Goal: Task Accomplishment & Management: Complete application form

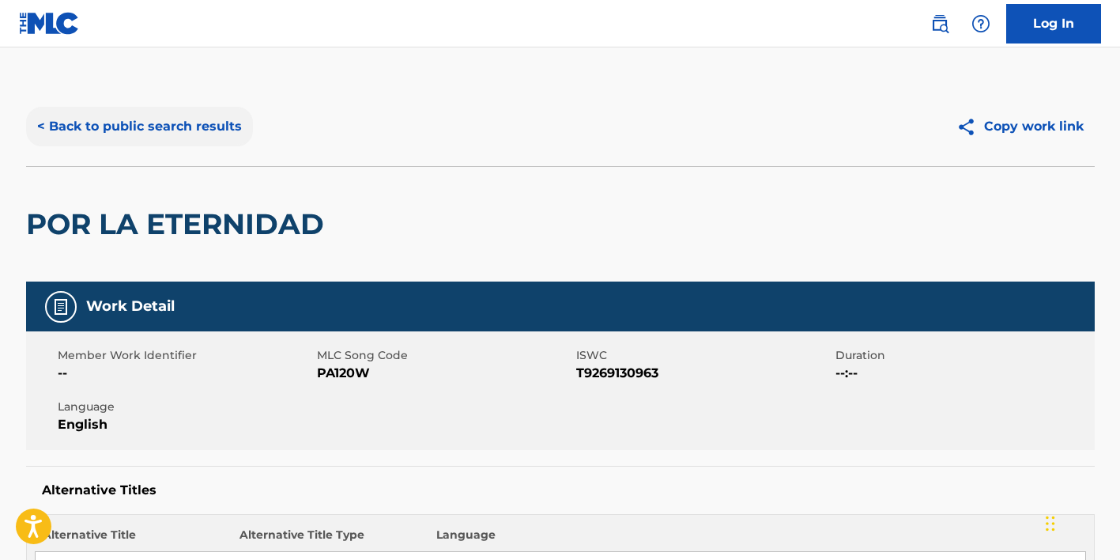
click at [153, 130] on button "< Back to public search results" at bounding box center [139, 127] width 227 height 40
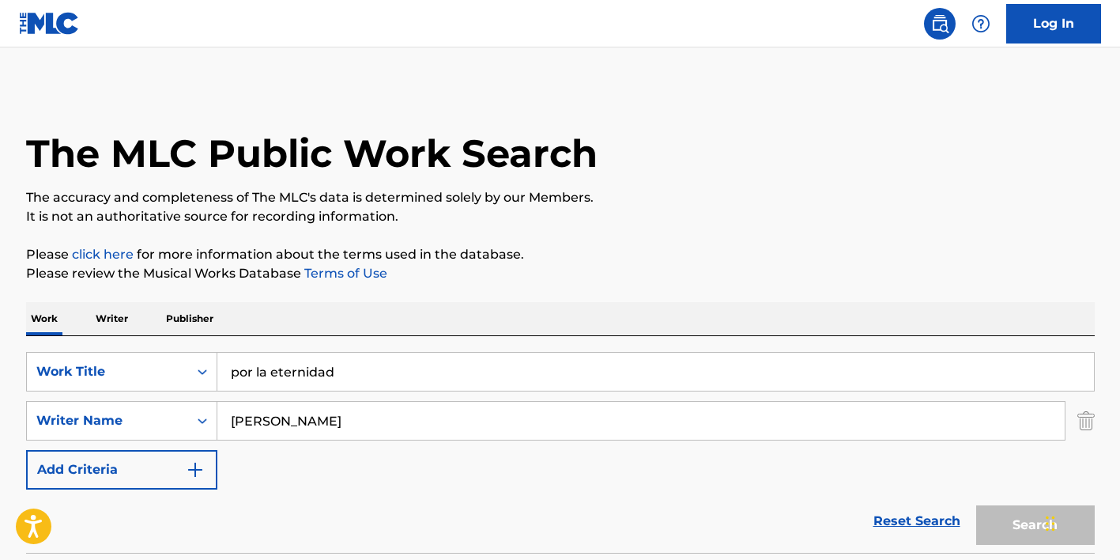
scroll to position [178, 0]
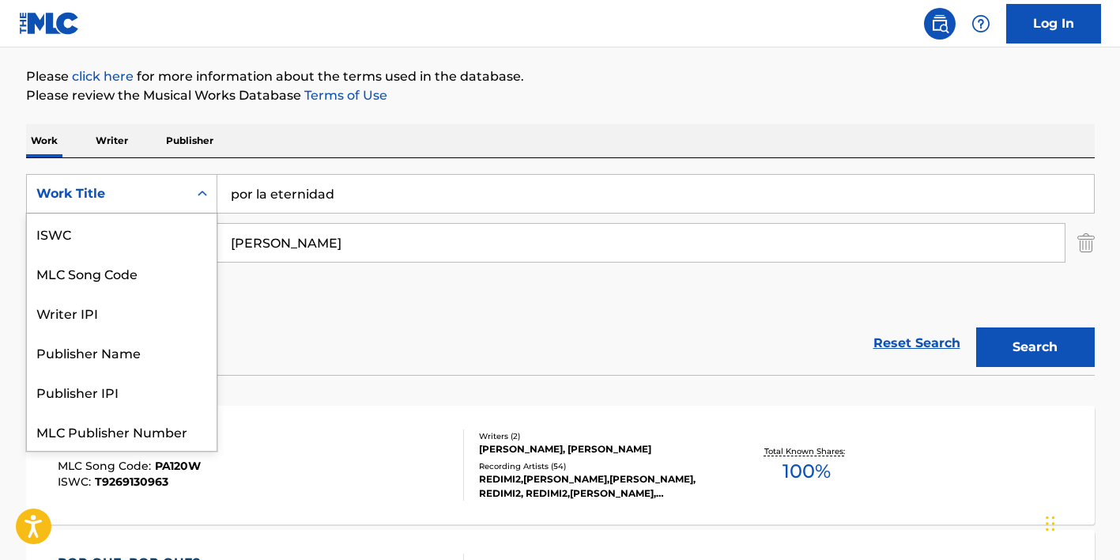
click at [171, 193] on div "Work Title" at bounding box center [107, 193] width 142 height 19
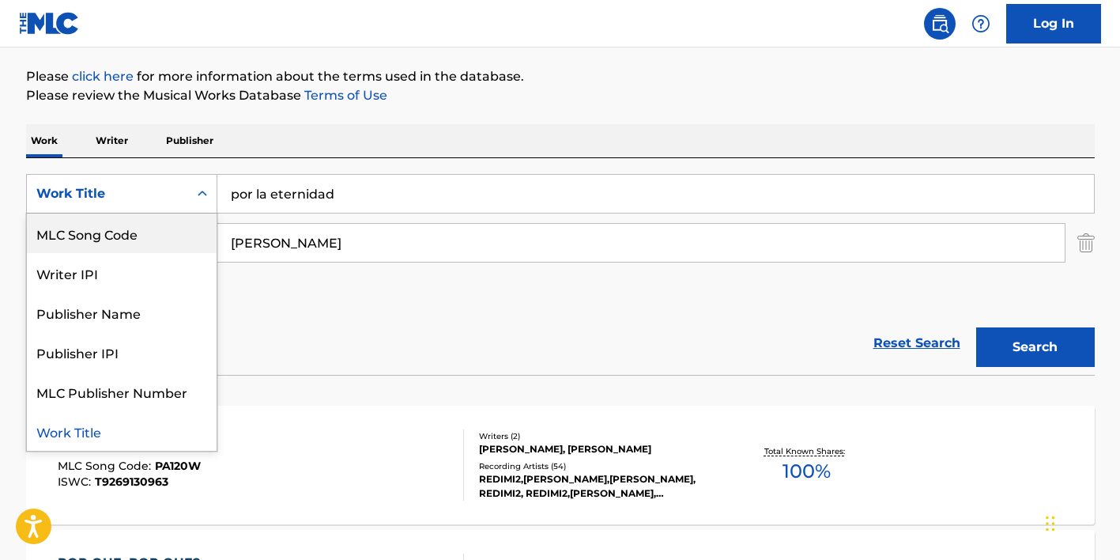
click at [170, 232] on div "MLC Song Code" at bounding box center [122, 233] width 190 height 40
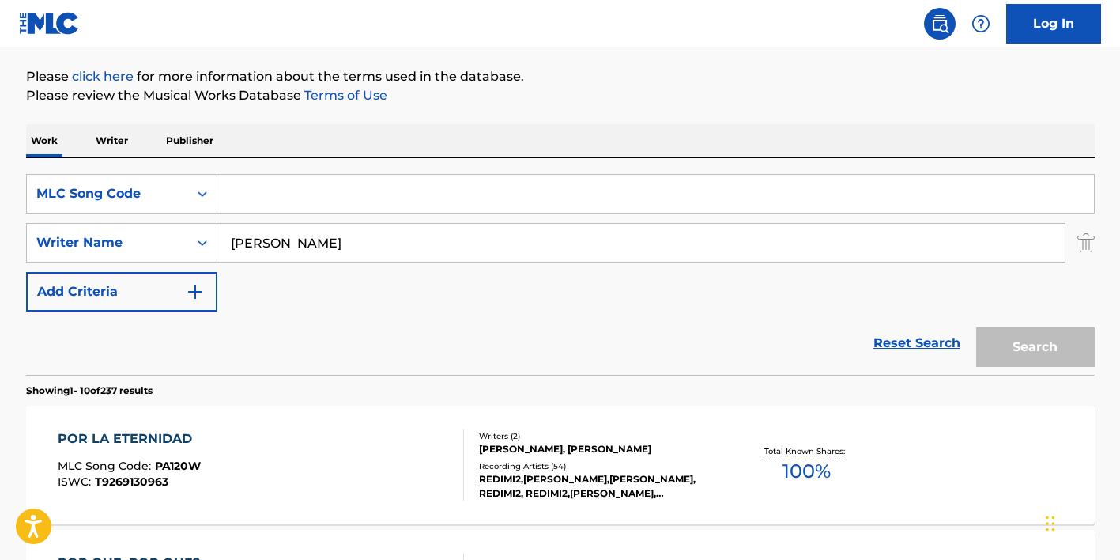
click at [275, 198] on input "Search Form" at bounding box center [655, 194] width 877 height 38
paste input "RA3UW4"
type input "RA3UW4"
click at [252, 244] on input "[PERSON_NAME]" at bounding box center [641, 243] width 848 height 38
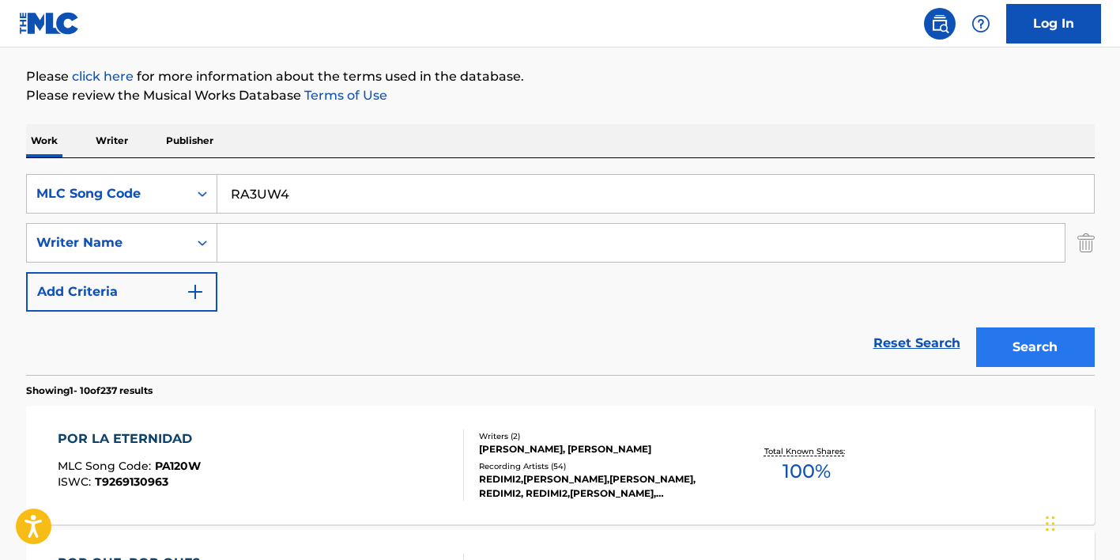
click at [1012, 357] on button "Search" at bounding box center [1035, 347] width 119 height 40
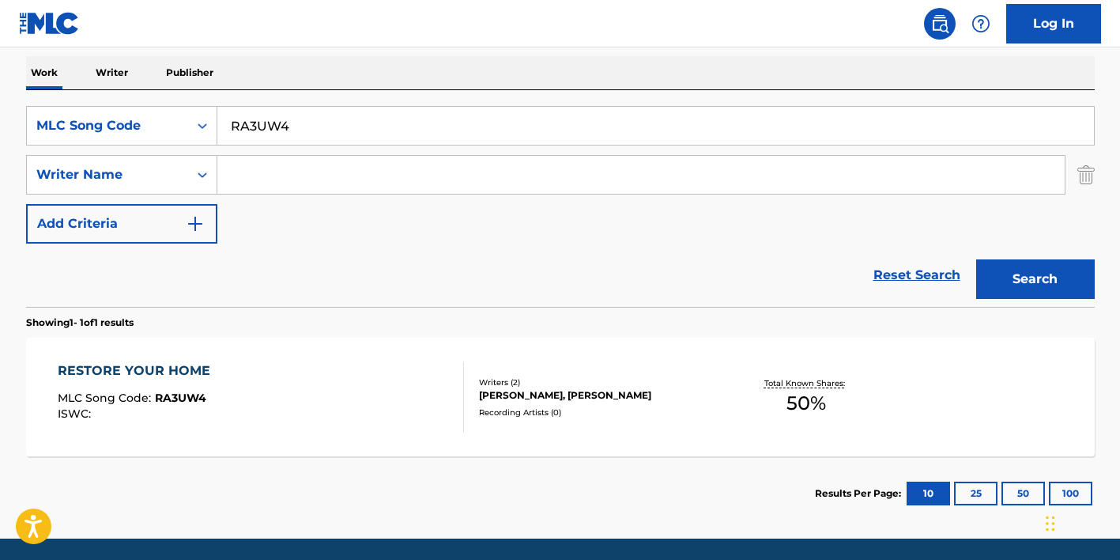
scroll to position [248, 0]
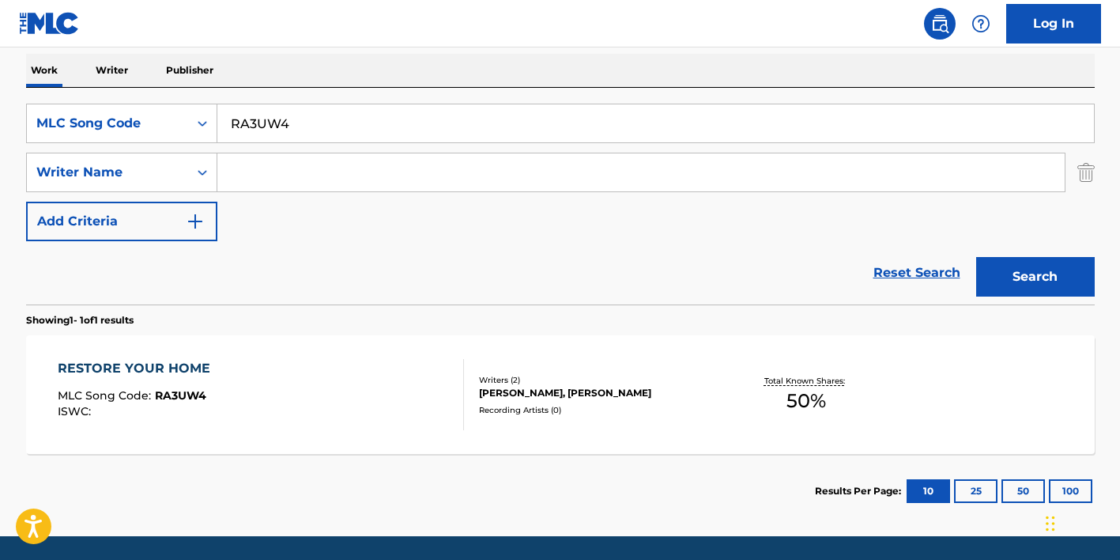
click at [361, 391] on div "RESTORE YOUR HOME MLC Song Code : RA3UW4 ISWC :" at bounding box center [261, 394] width 406 height 71
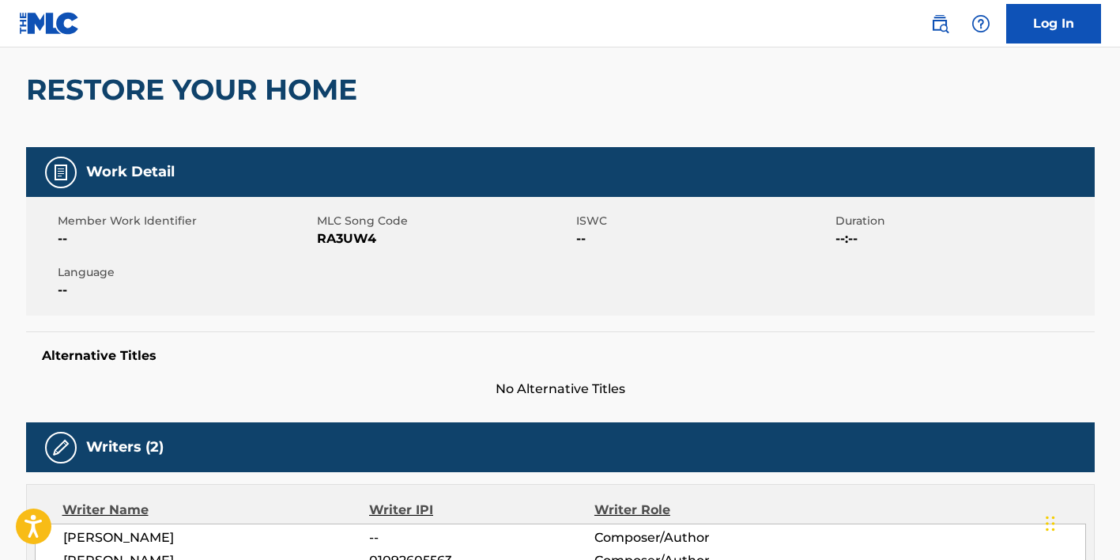
scroll to position [137, 0]
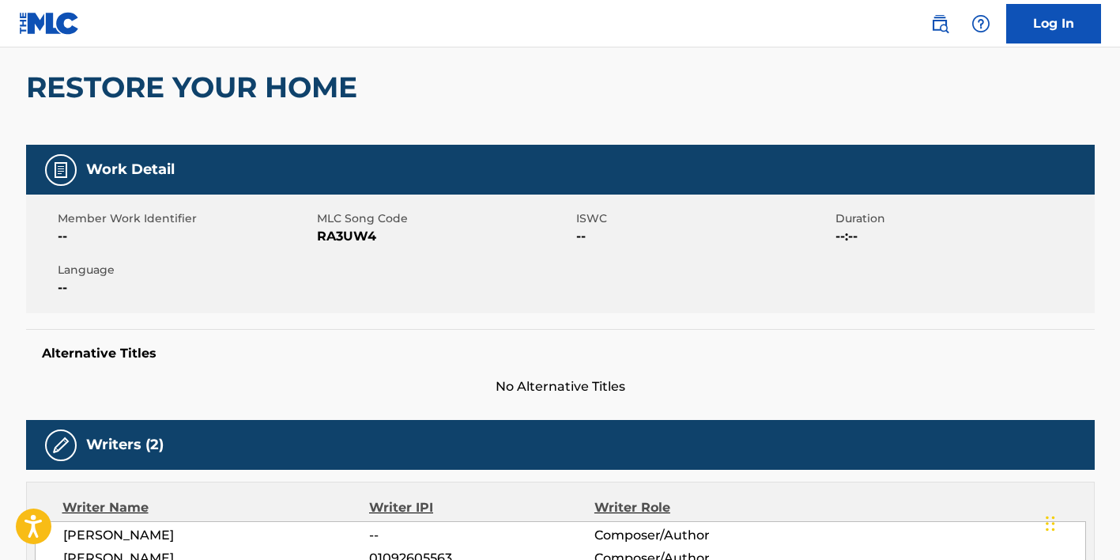
click at [357, 236] on span "RA3UW4" at bounding box center [444, 236] width 255 height 19
copy span "RA3UW4"
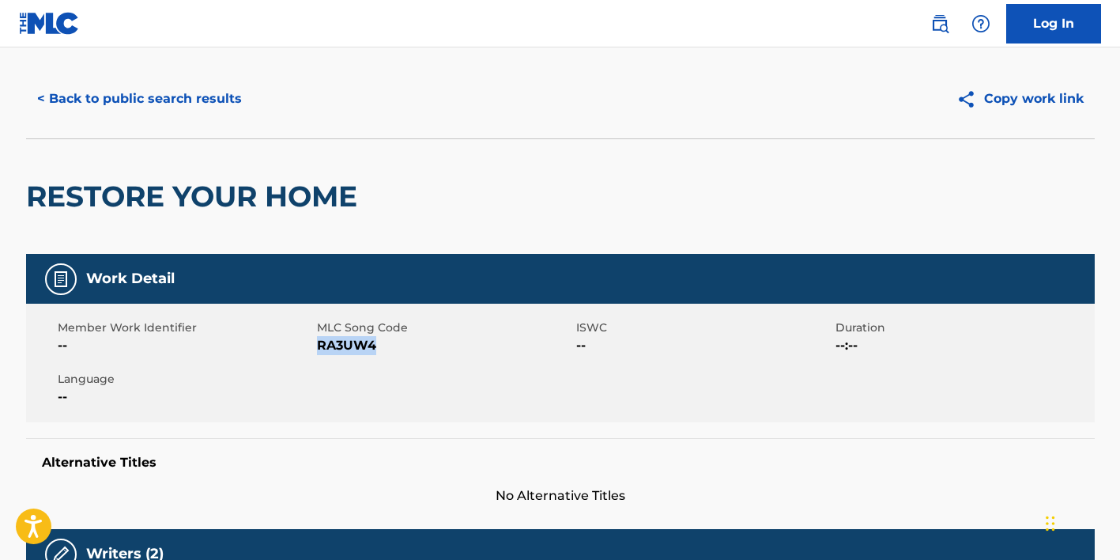
scroll to position [0, 0]
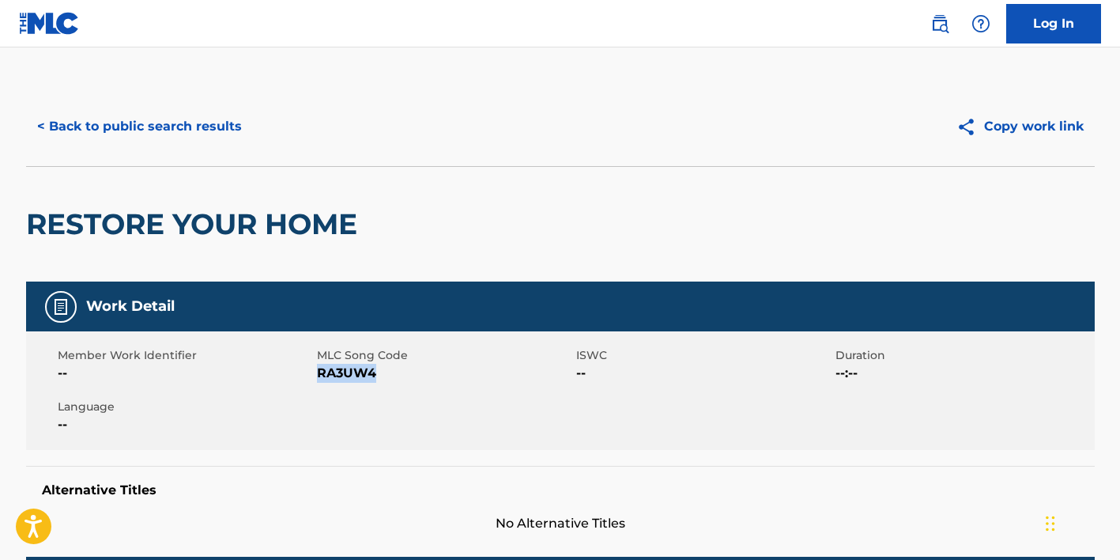
click at [346, 376] on span "RA3UW4" at bounding box center [444, 373] width 255 height 19
copy span "RA3UW4"
click at [106, 114] on button "< Back to public search results" at bounding box center [139, 127] width 227 height 40
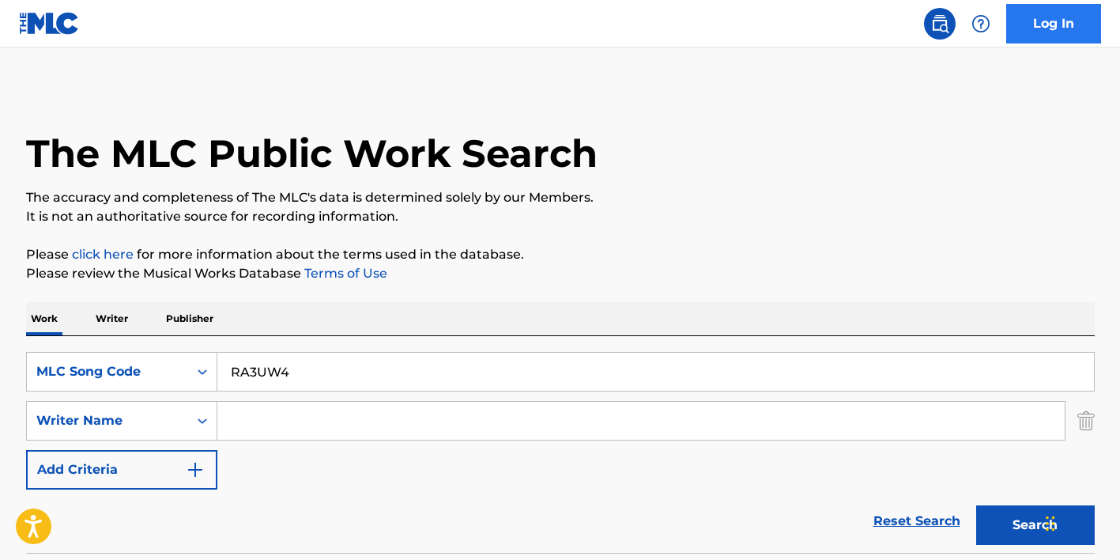
click at [1047, 32] on link "Log In" at bounding box center [1054, 24] width 95 height 40
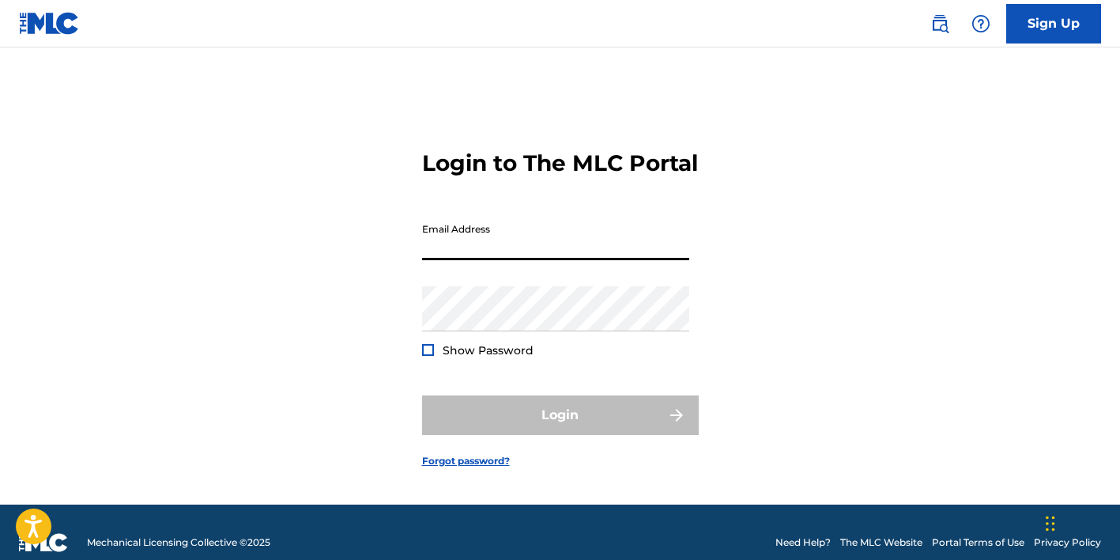
type input "[PERSON_NAME][EMAIL_ADDRESS][DOMAIN_NAME]"
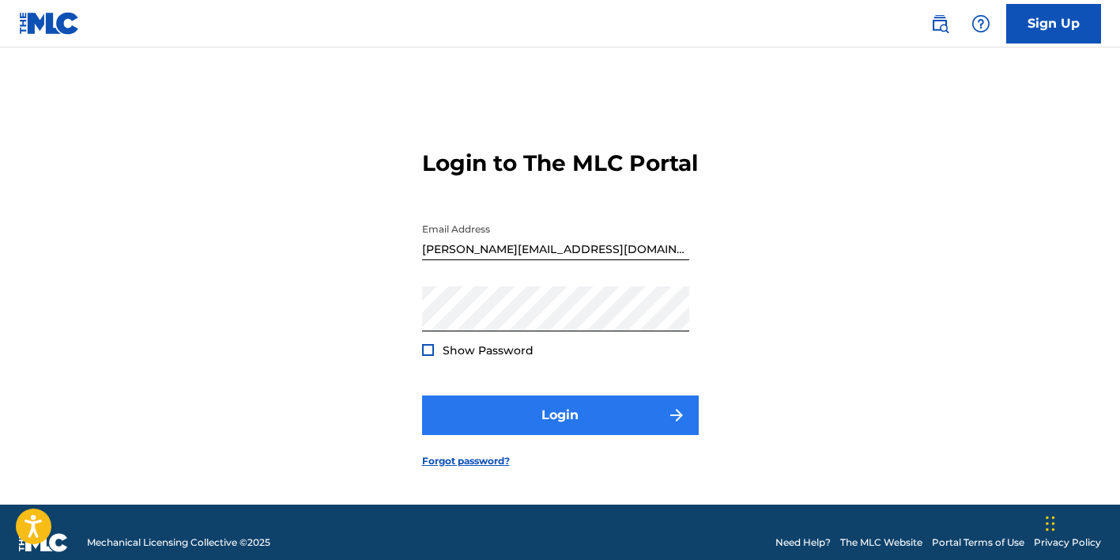
click at [611, 432] on button "Login" at bounding box center [560, 415] width 277 height 40
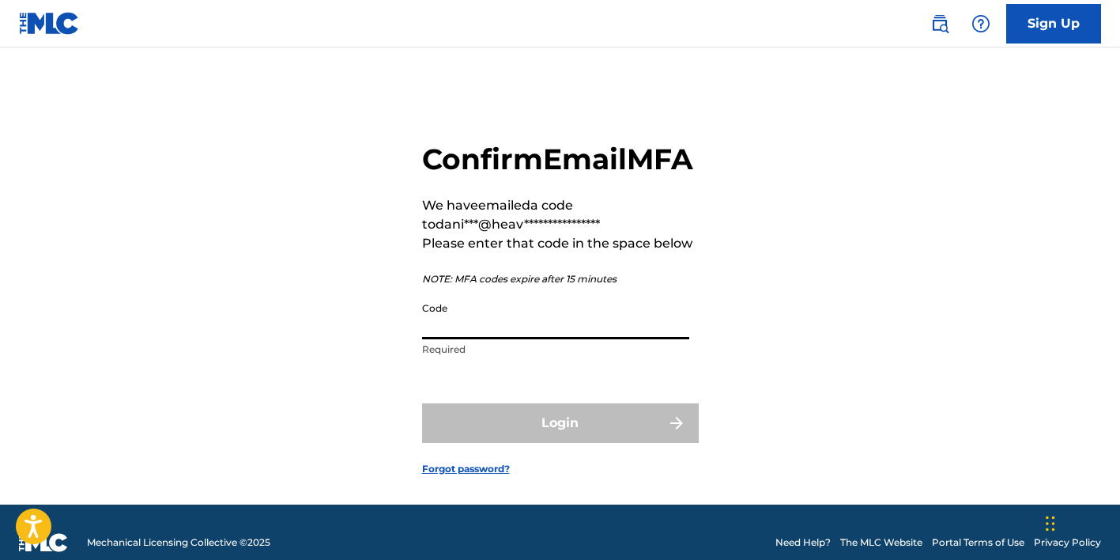
click at [491, 336] on input "Code" at bounding box center [555, 316] width 267 height 45
paste input "102929"
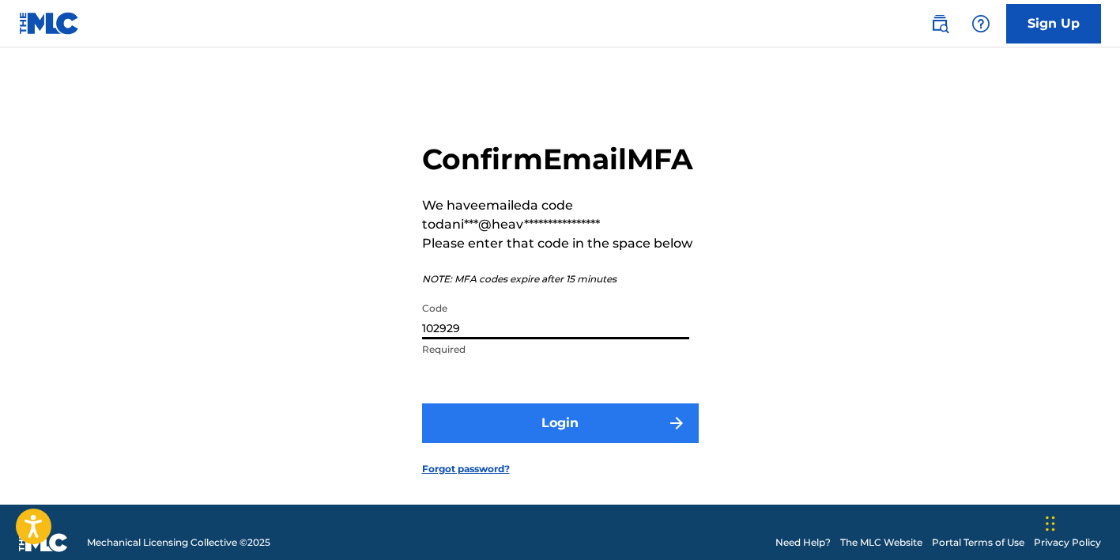
type input "102929"
click at [571, 443] on button "Login" at bounding box center [560, 423] width 277 height 40
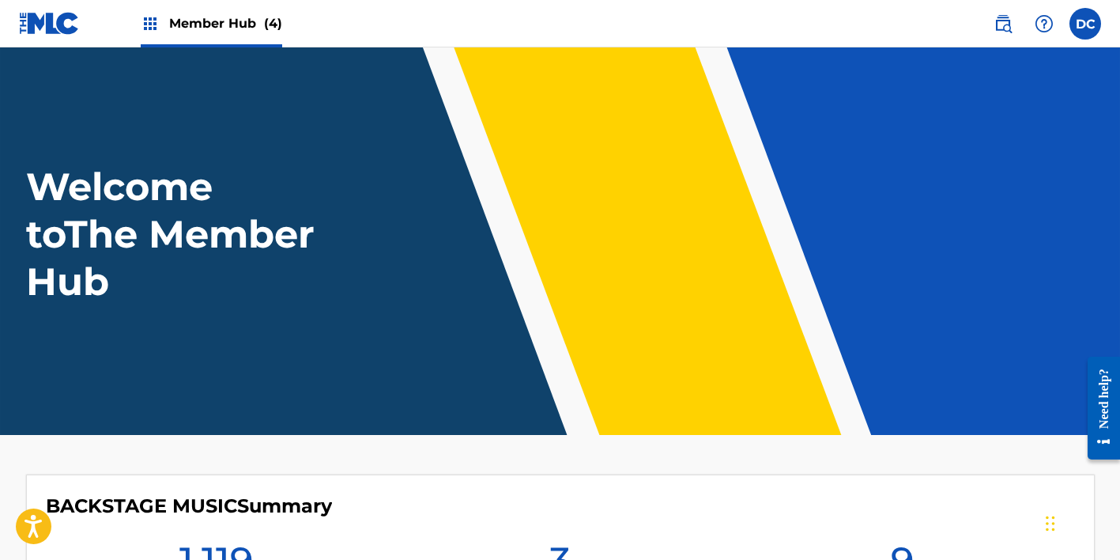
click at [232, 23] on span "Member Hub (4)" at bounding box center [225, 23] width 113 height 18
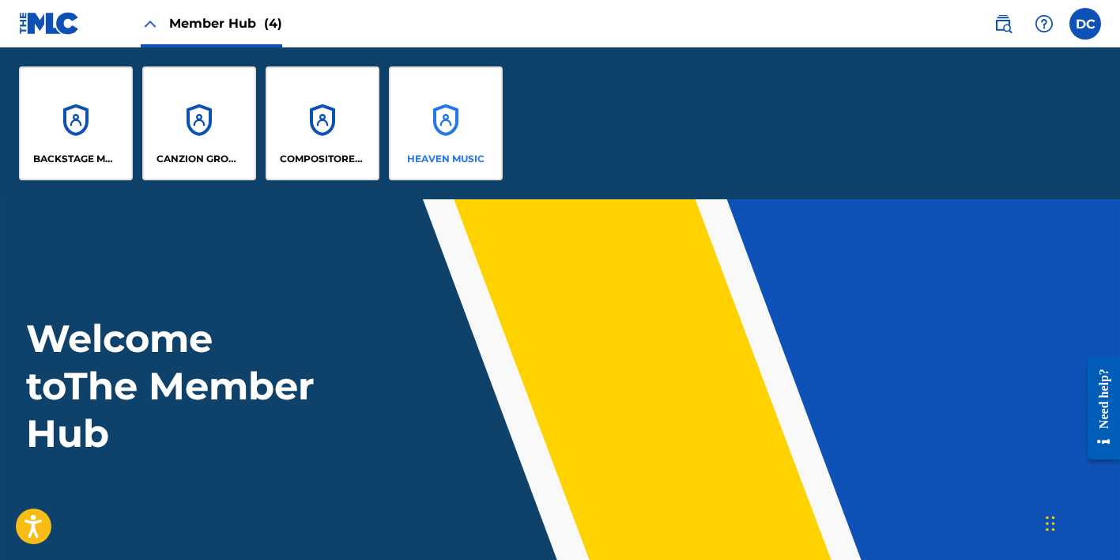
click at [436, 121] on div "HEAVEN MUSIC" at bounding box center [446, 123] width 114 height 114
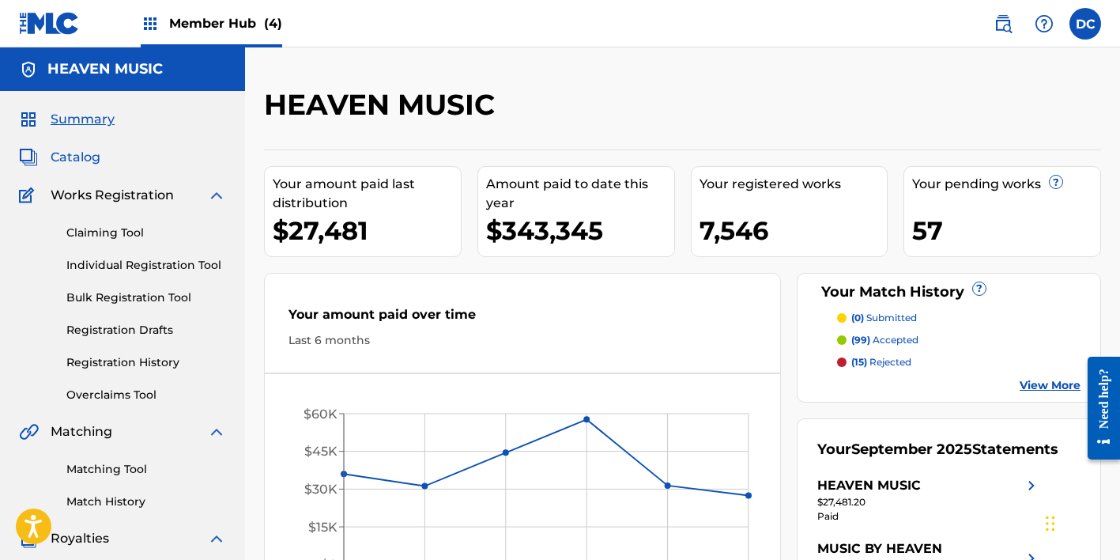
click at [70, 159] on span "Catalog" at bounding box center [76, 157] width 50 height 19
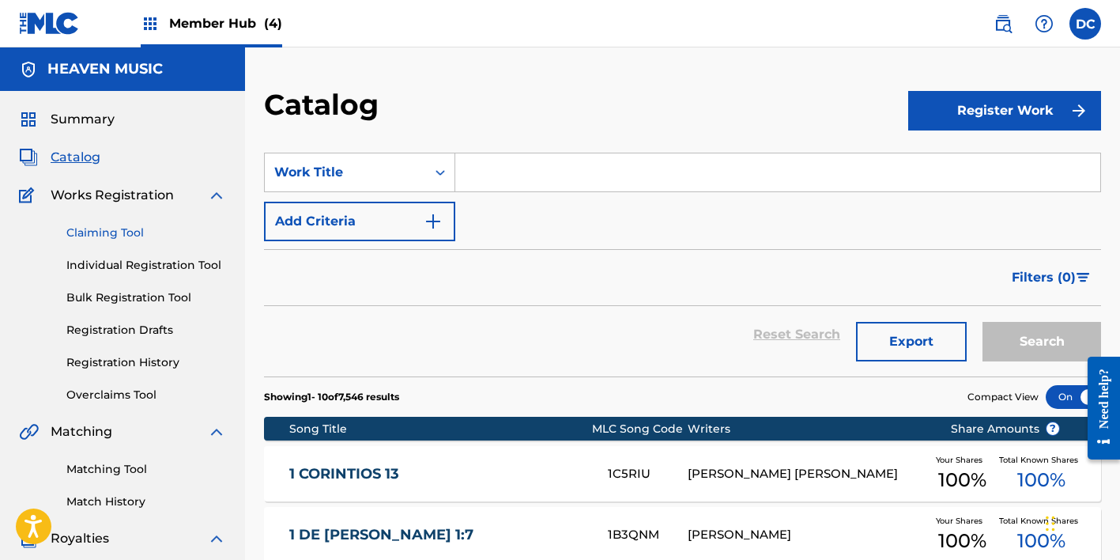
click at [119, 232] on link "Claiming Tool" at bounding box center [146, 233] width 160 height 17
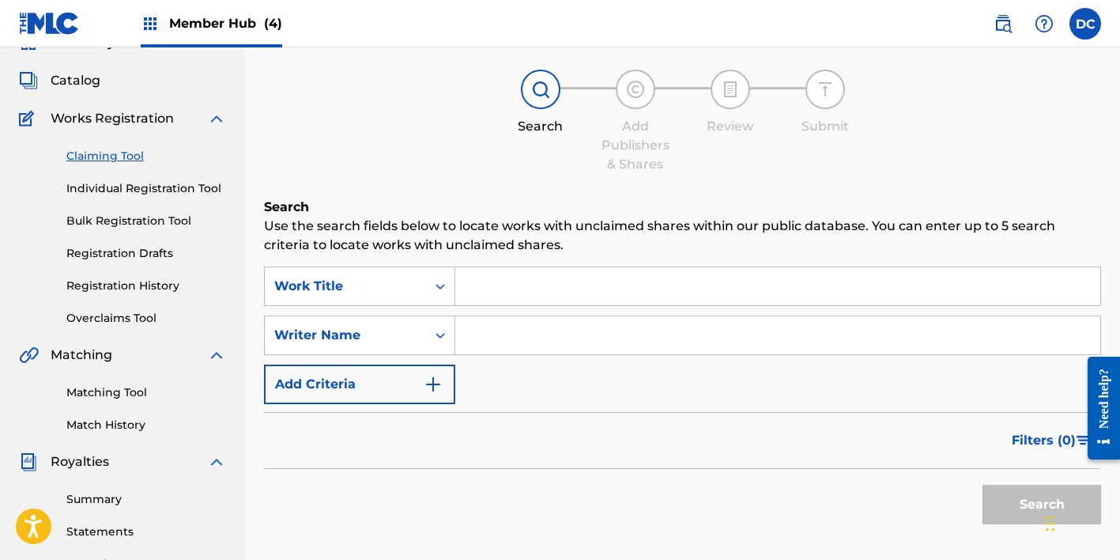
scroll to position [81, 0]
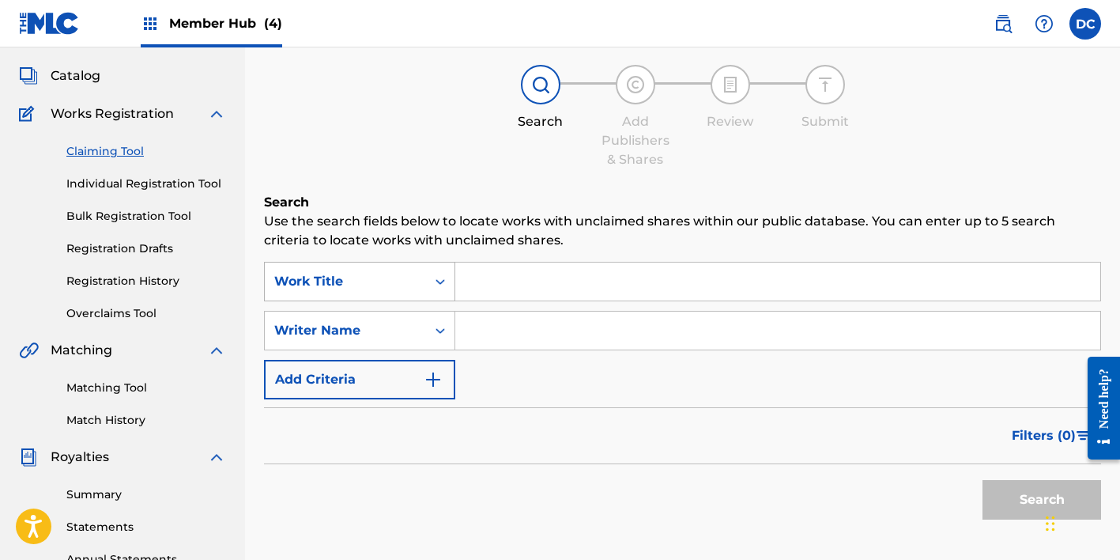
click at [439, 279] on icon "Search Form" at bounding box center [440, 282] width 16 height 16
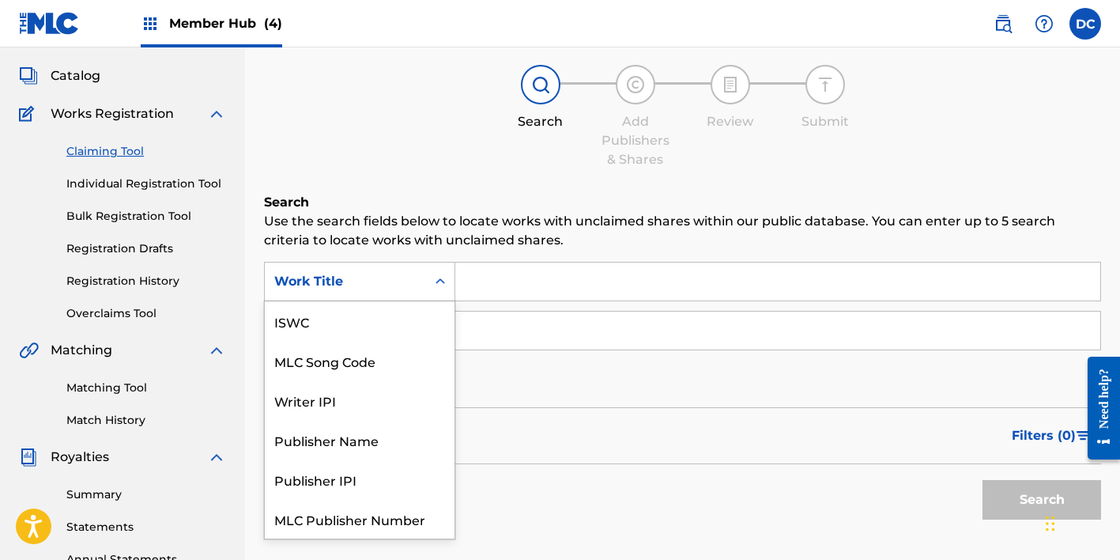
scroll to position [40, 0]
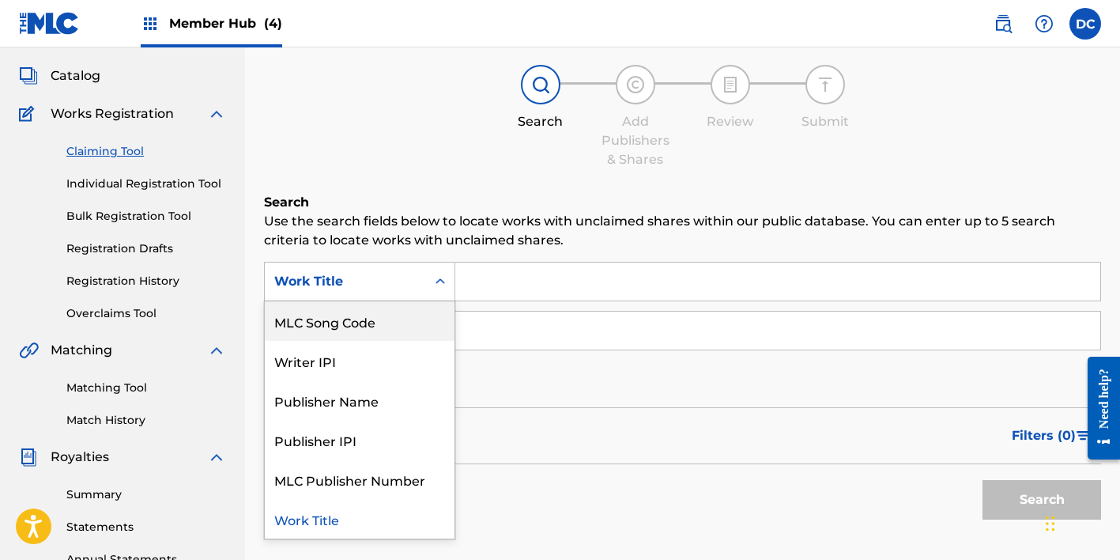
click at [395, 323] on div "MLC Song Code" at bounding box center [360, 321] width 190 height 40
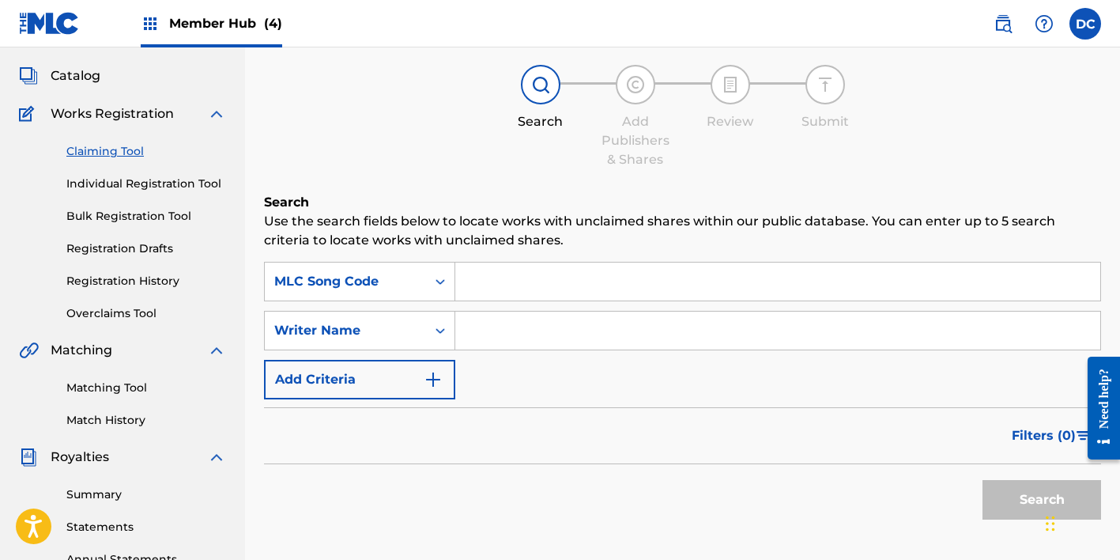
click at [508, 278] on input "Search Form" at bounding box center [777, 281] width 645 height 38
paste input "RA3UW4"
type input "RA3UW4"
click at [1042, 500] on button "Search" at bounding box center [1042, 500] width 119 height 40
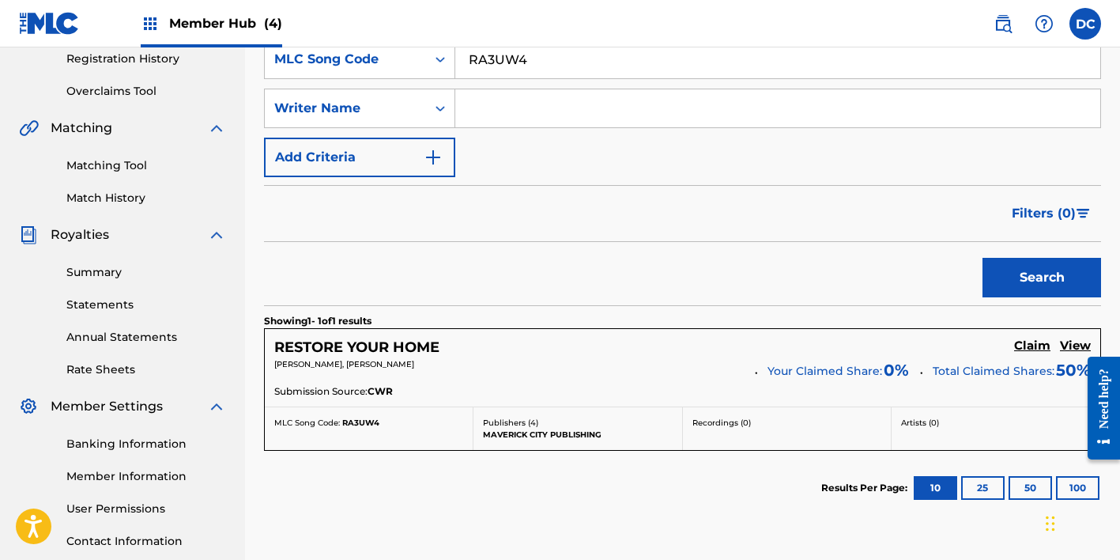
scroll to position [333, 0]
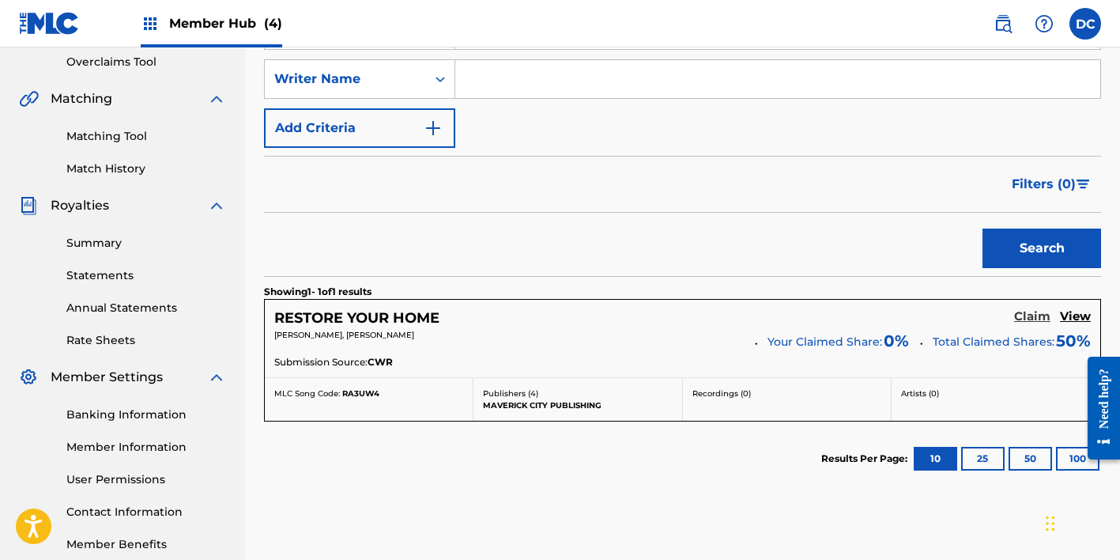
click at [1032, 317] on h5 "Claim" at bounding box center [1032, 316] width 36 height 15
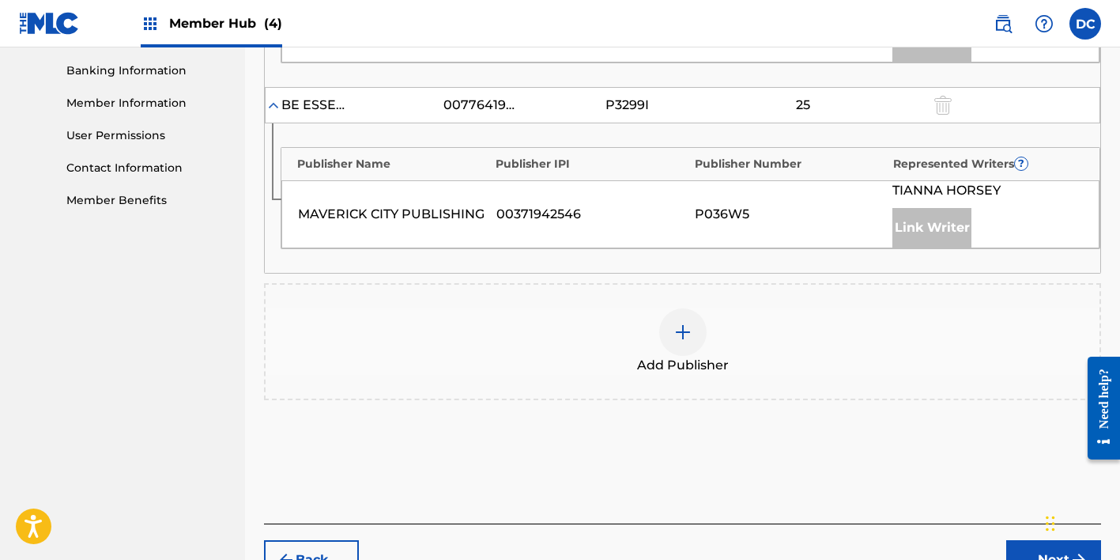
scroll to position [771, 0]
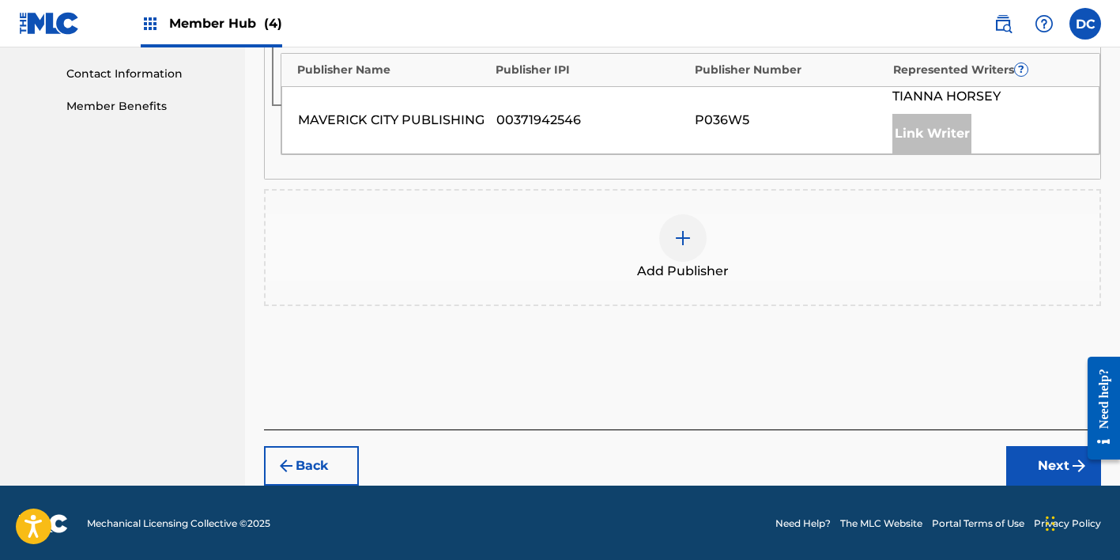
click at [674, 255] on div at bounding box center [682, 237] width 47 height 47
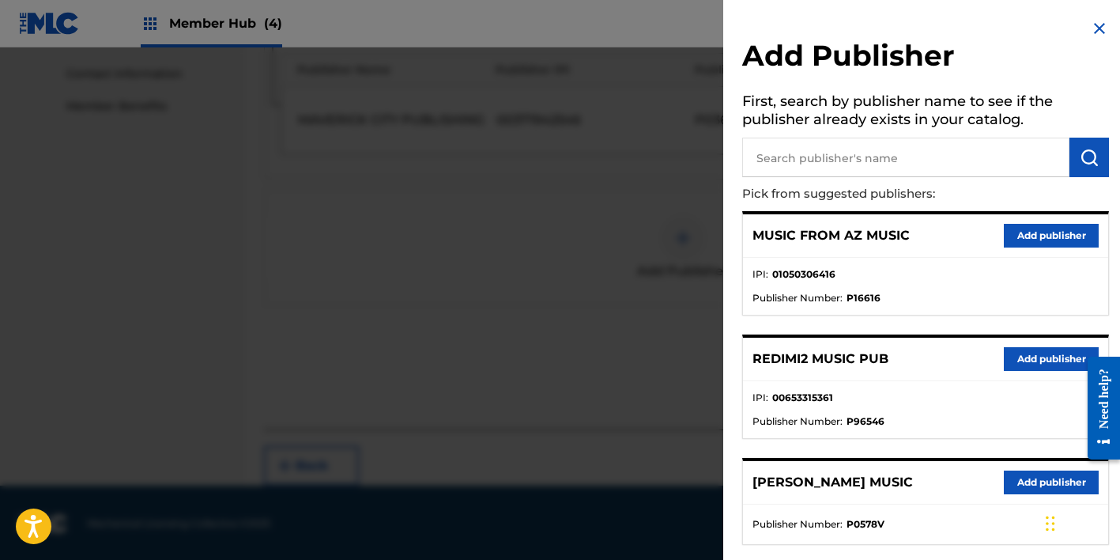
click at [828, 160] on input "text" at bounding box center [905, 158] width 327 height 40
type input "h"
type input "heaven"
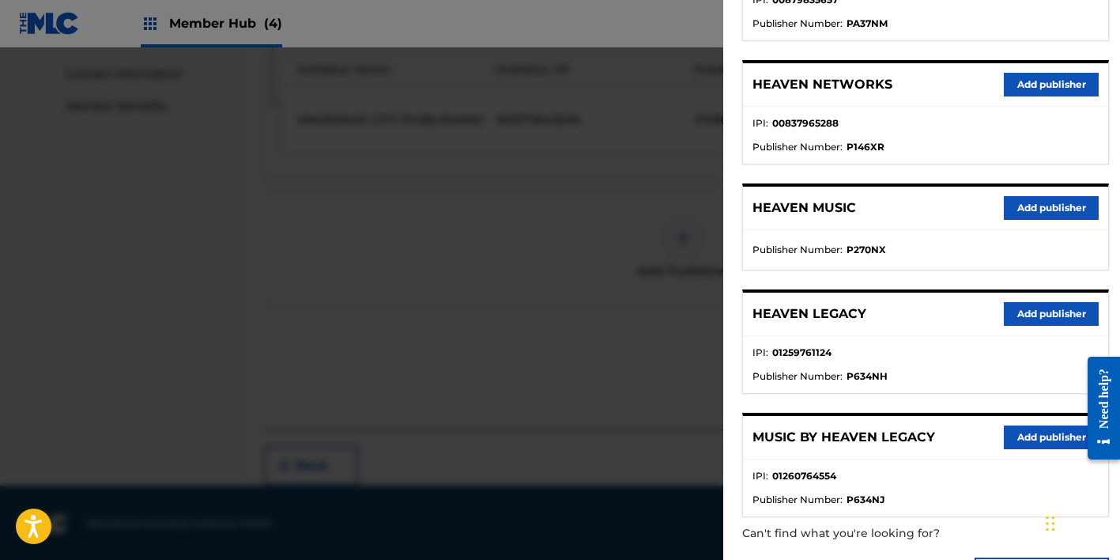
scroll to position [312, 0]
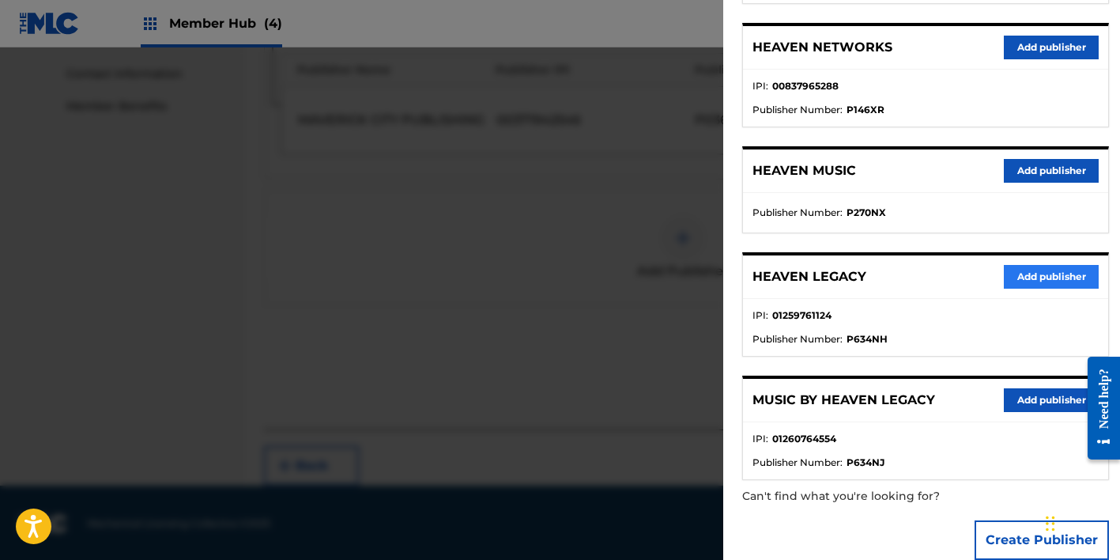
click at [1018, 270] on button "Add publisher" at bounding box center [1051, 277] width 95 height 24
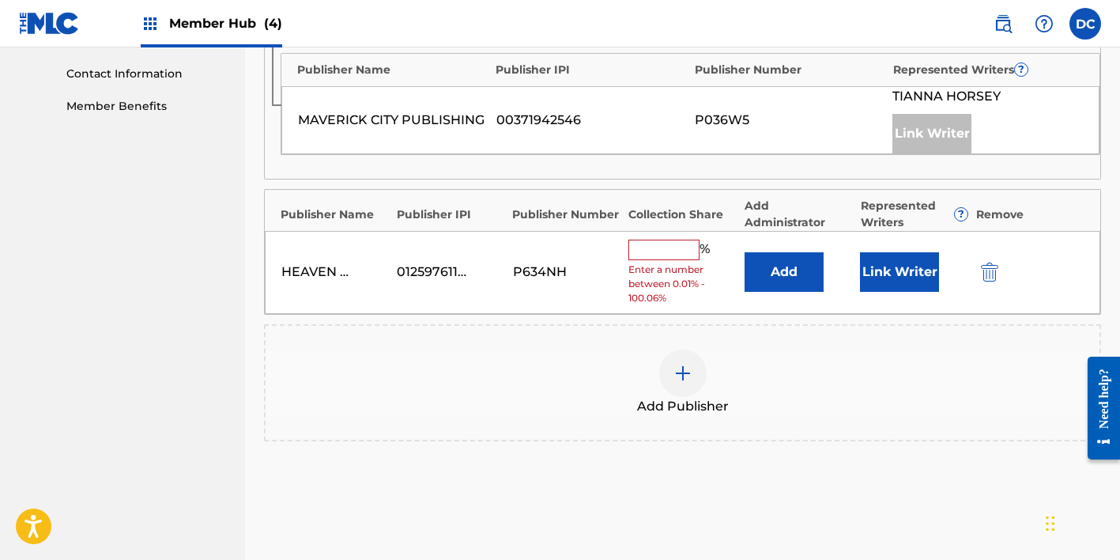
click at [685, 251] on input "text" at bounding box center [664, 250] width 71 height 21
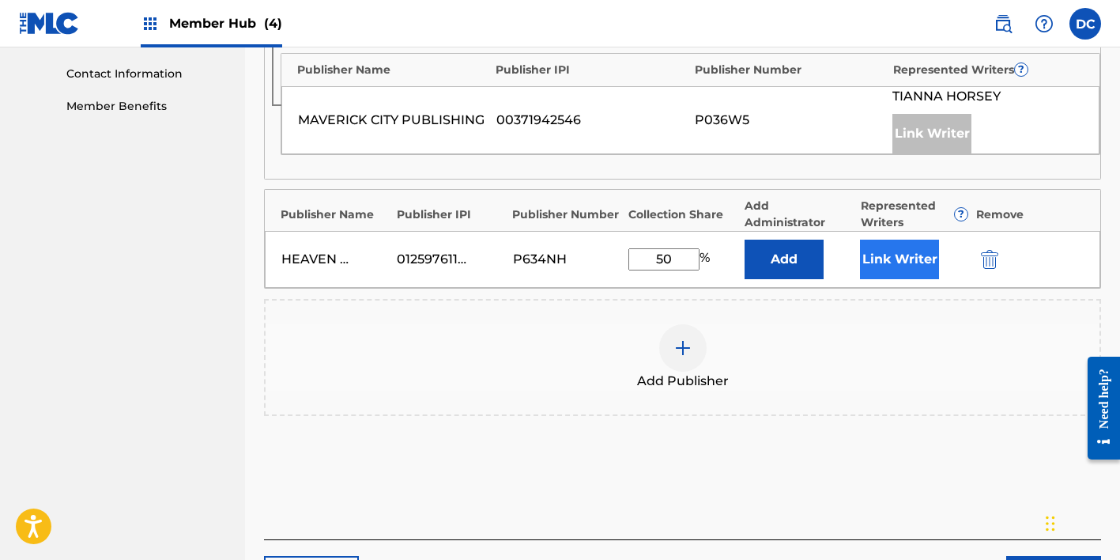
type input "50"
click at [884, 266] on button "Link Writer" at bounding box center [899, 260] width 79 height 40
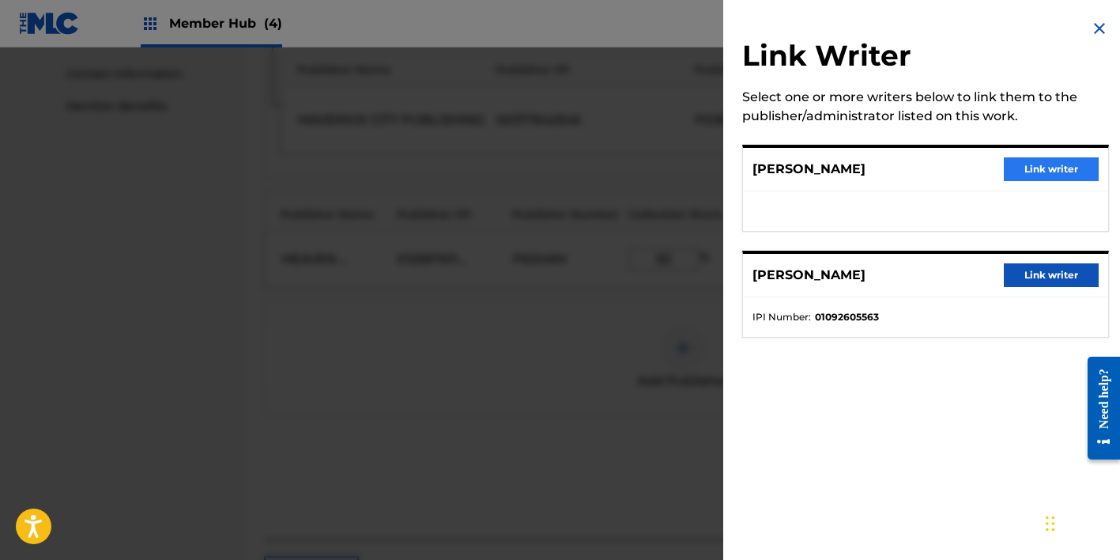
click at [1043, 170] on button "Link writer" at bounding box center [1051, 169] width 95 height 24
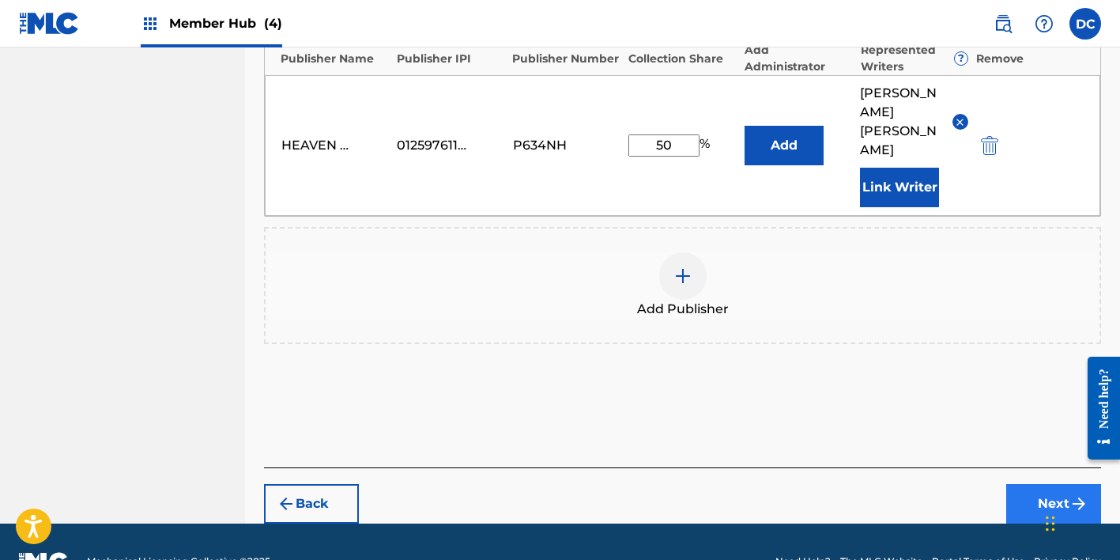
click at [1044, 484] on button "Next" at bounding box center [1054, 504] width 95 height 40
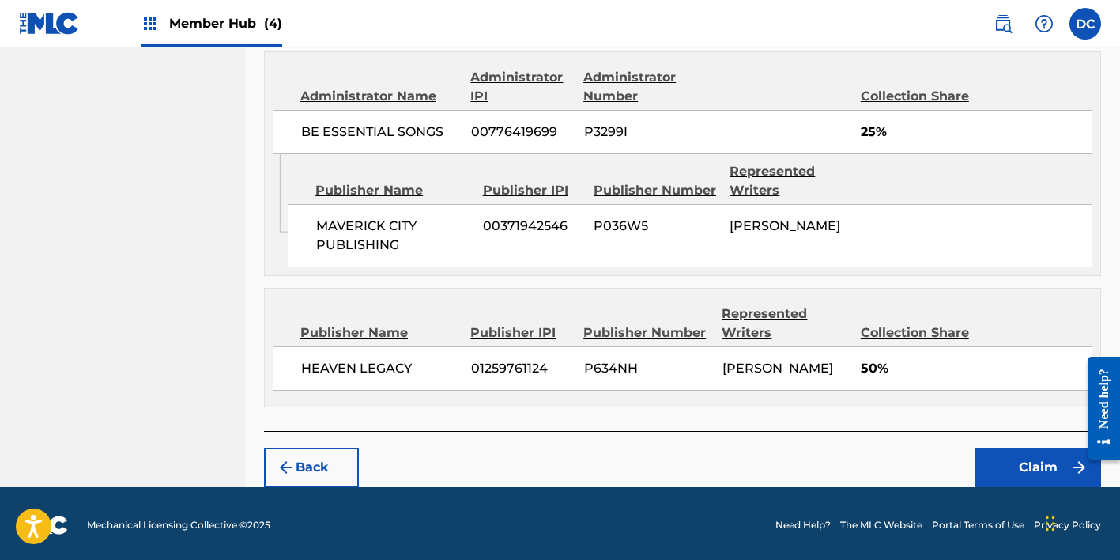
scroll to position [857, 0]
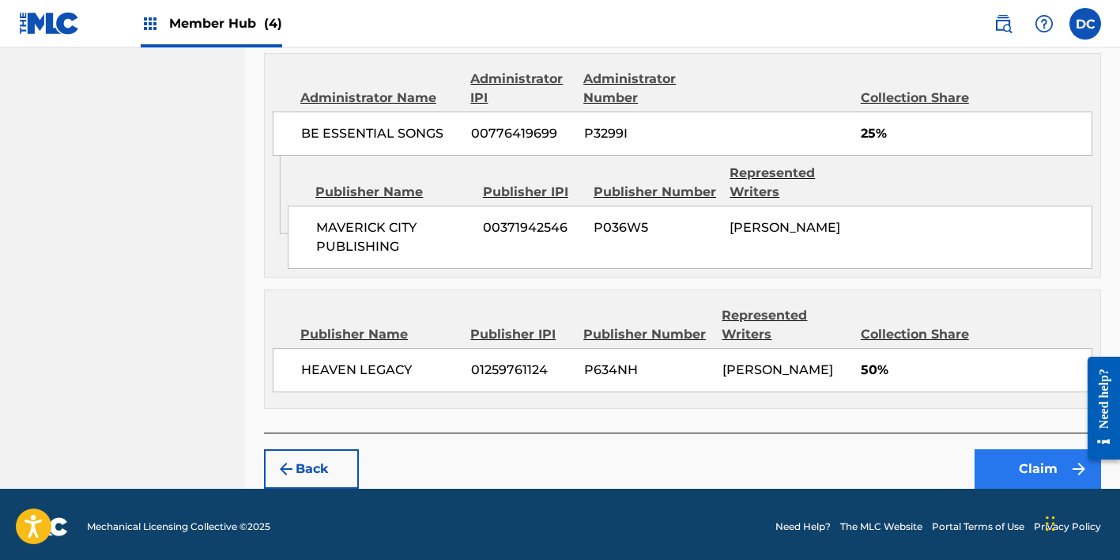
click at [1010, 459] on button "Claim" at bounding box center [1038, 469] width 127 height 40
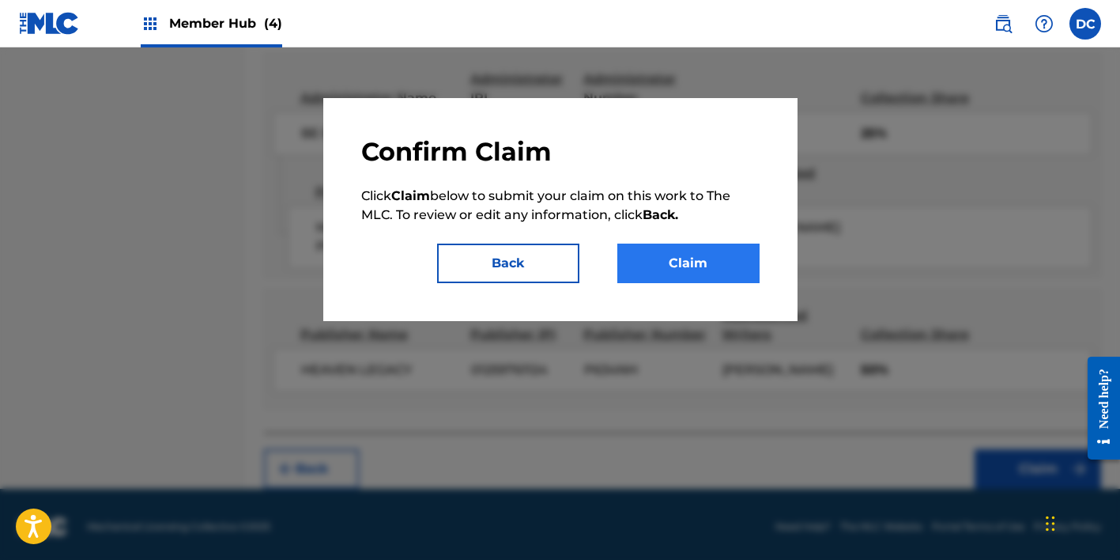
click at [727, 264] on button "Claim" at bounding box center [688, 264] width 142 height 40
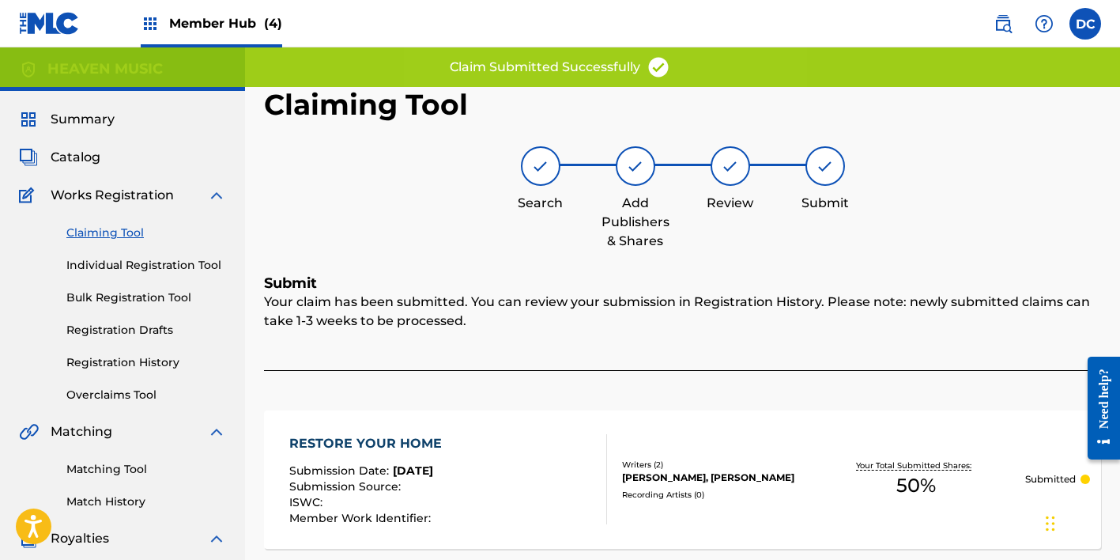
scroll to position [0, 0]
click at [611, 519] on div "RESTORE YOUR HOME Submission Date : [DATE] Submission Source : ISWC : Member Wo…" at bounding box center [682, 479] width 837 height 138
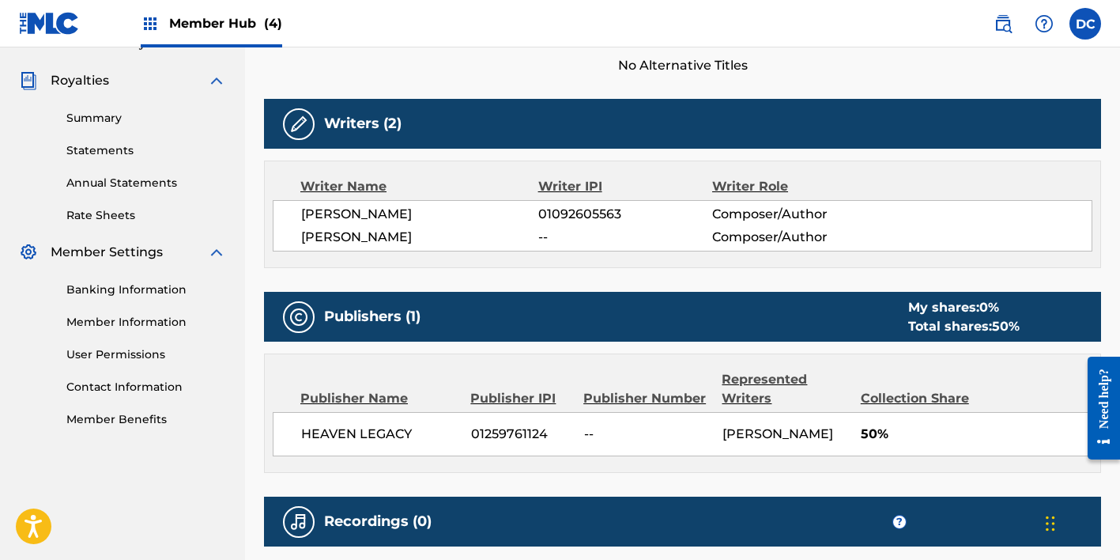
scroll to position [457, 0]
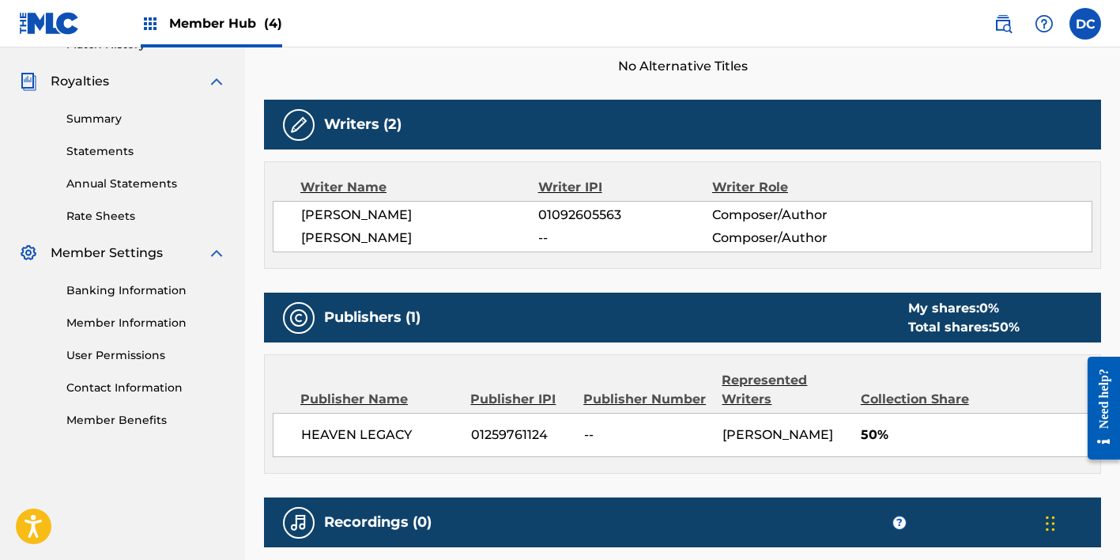
click at [888, 518] on div "Recordings (0) ?" at bounding box center [682, 522] width 837 height 50
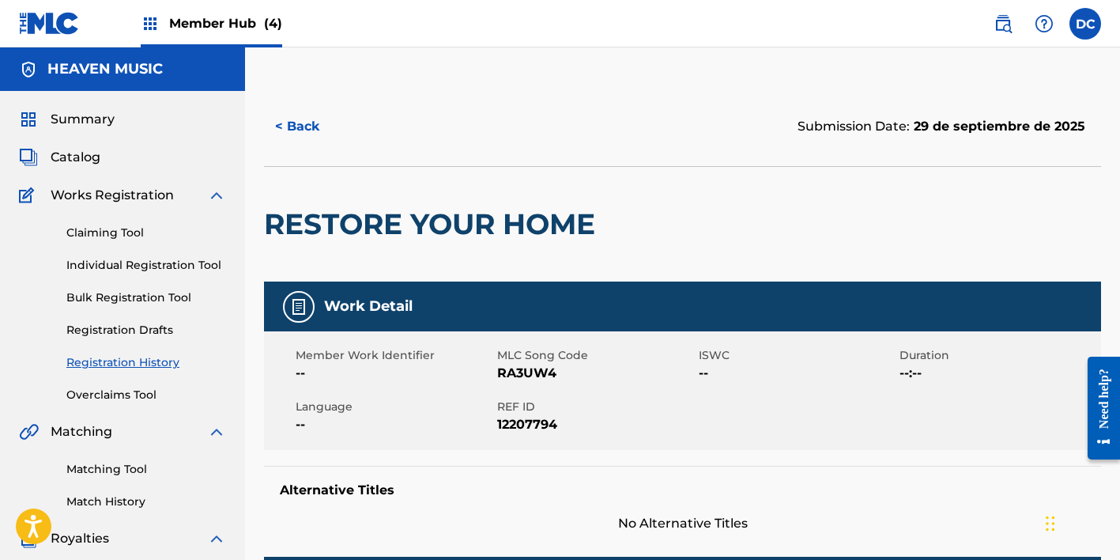
scroll to position [0, 0]
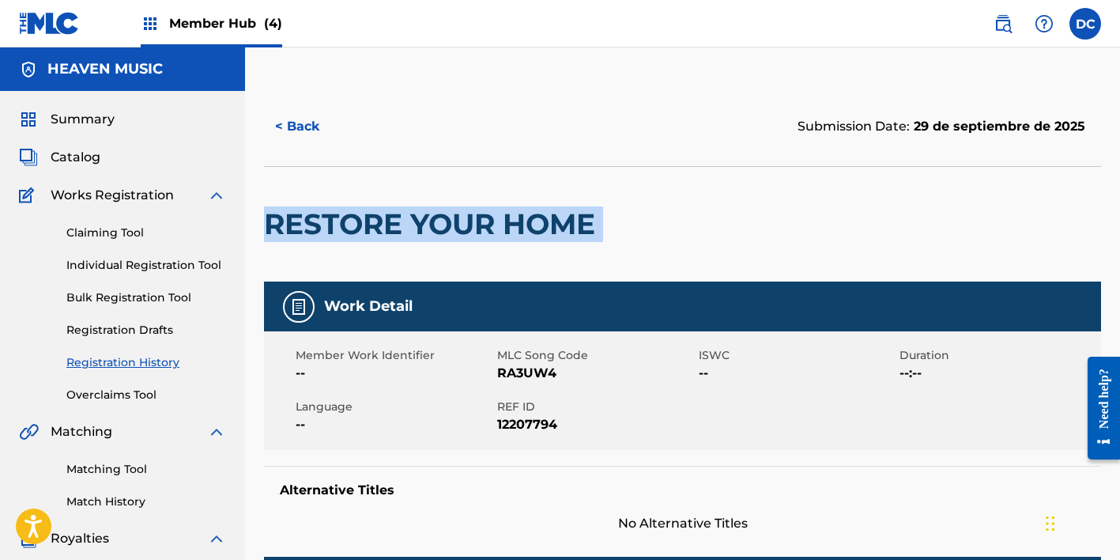
drag, startPoint x: 606, startPoint y: 228, endPoint x: 263, endPoint y: 225, distance: 343.2
copy div "RESTORE YOUR HOME"
